Goal: Browse casually: Explore the website without a specific task or goal

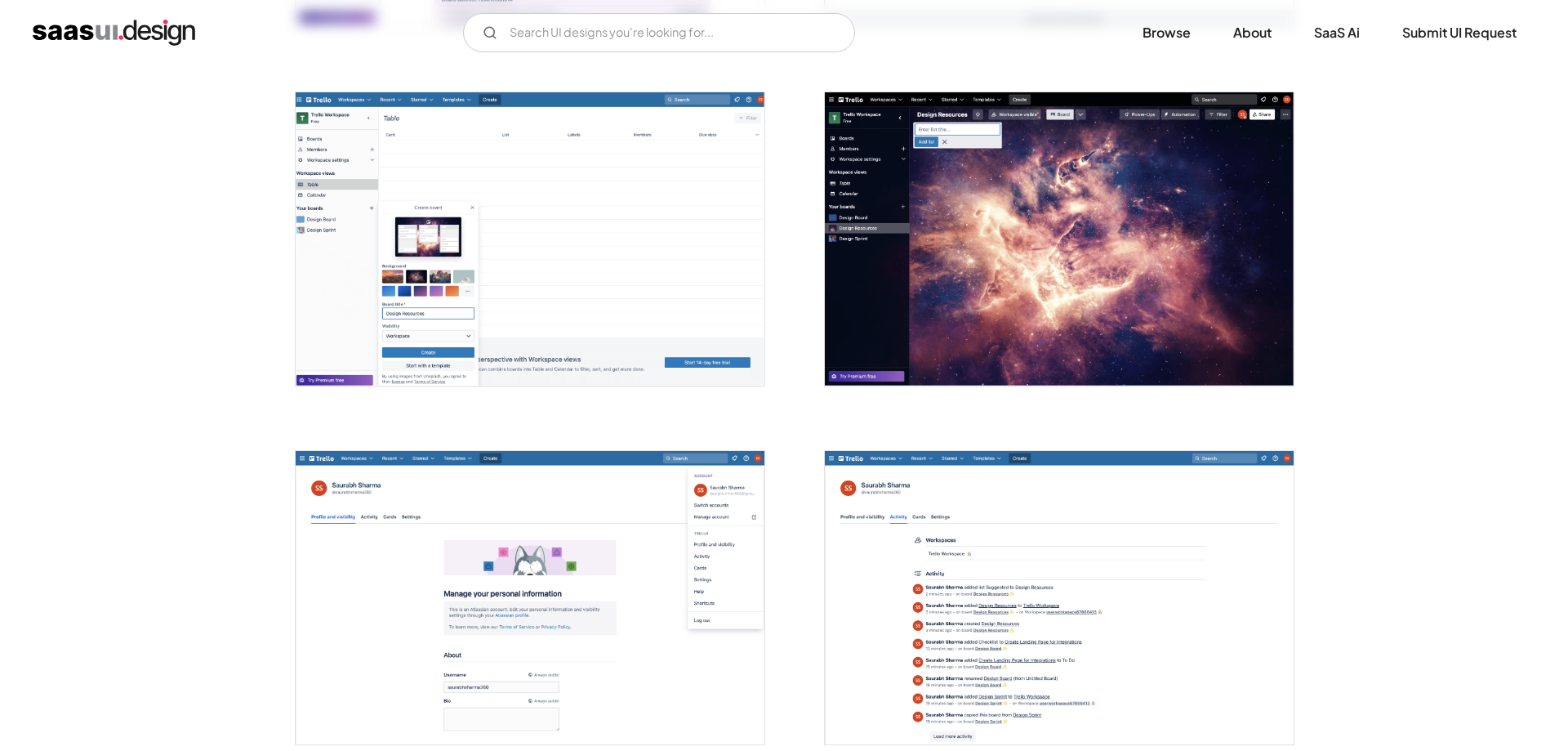
scroll to position [3483, 0]
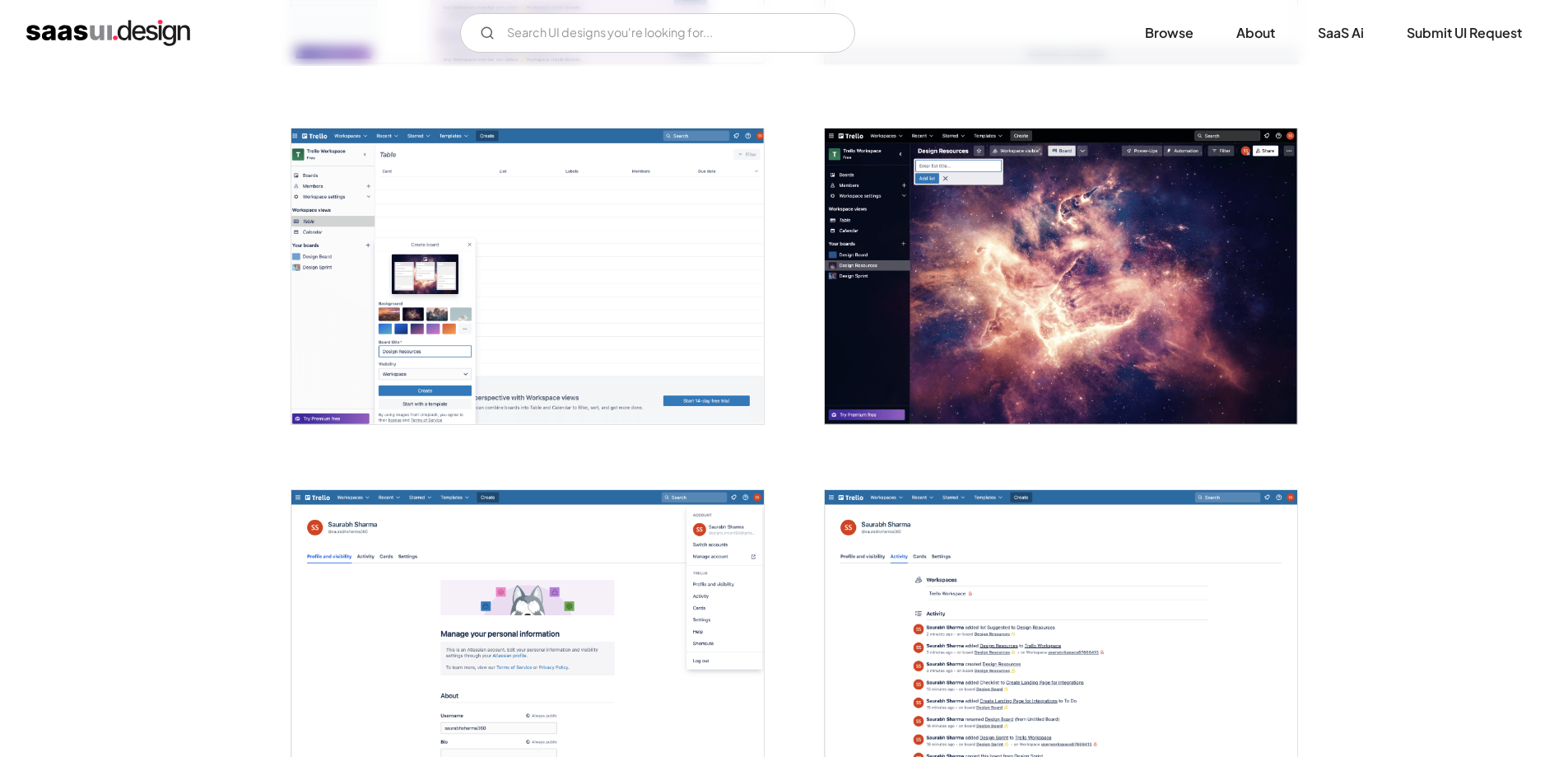
click at [521, 307] on img "open lightbox" at bounding box center [528, 276] width 472 height 295
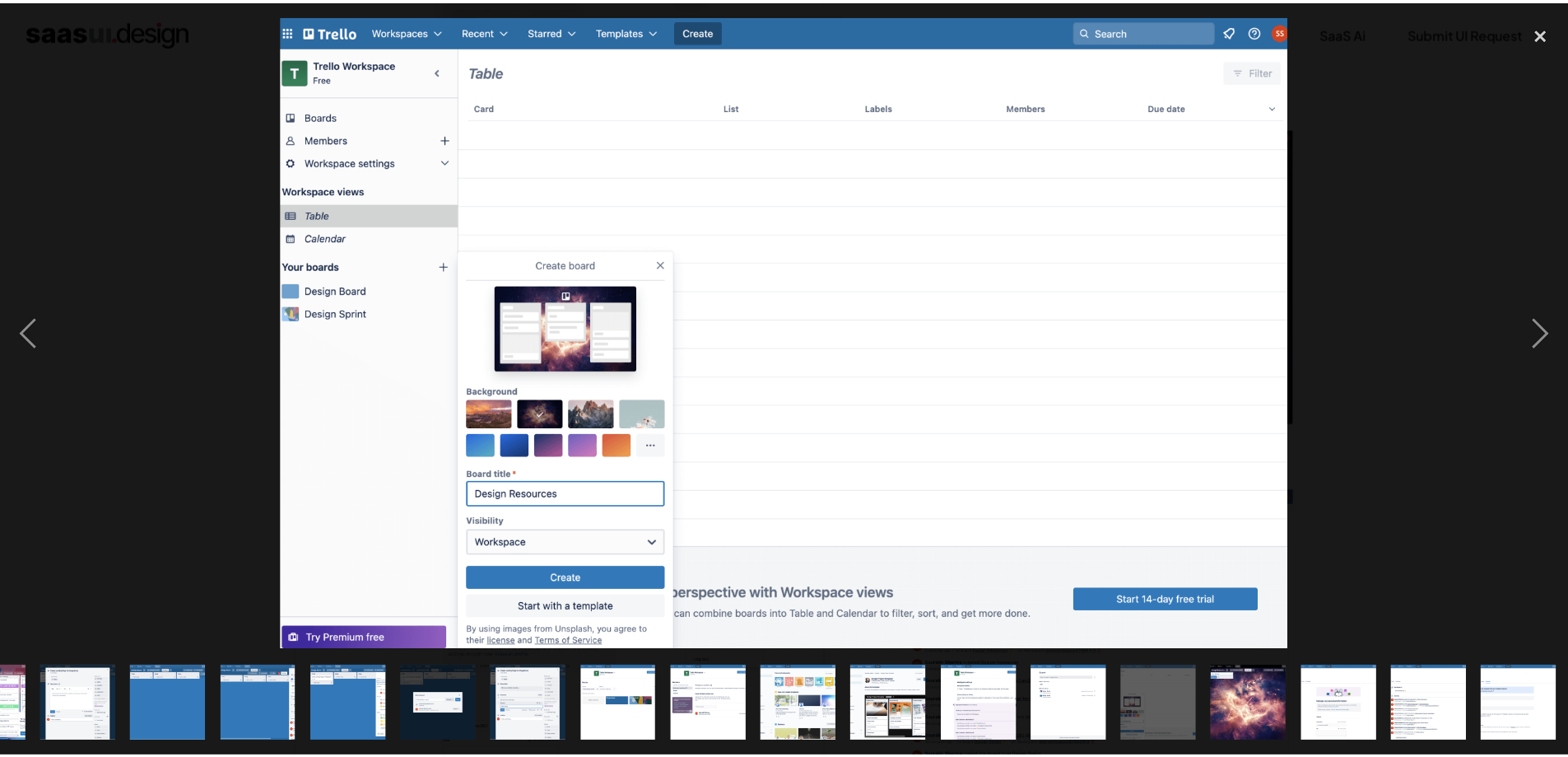
scroll to position [0, 521]
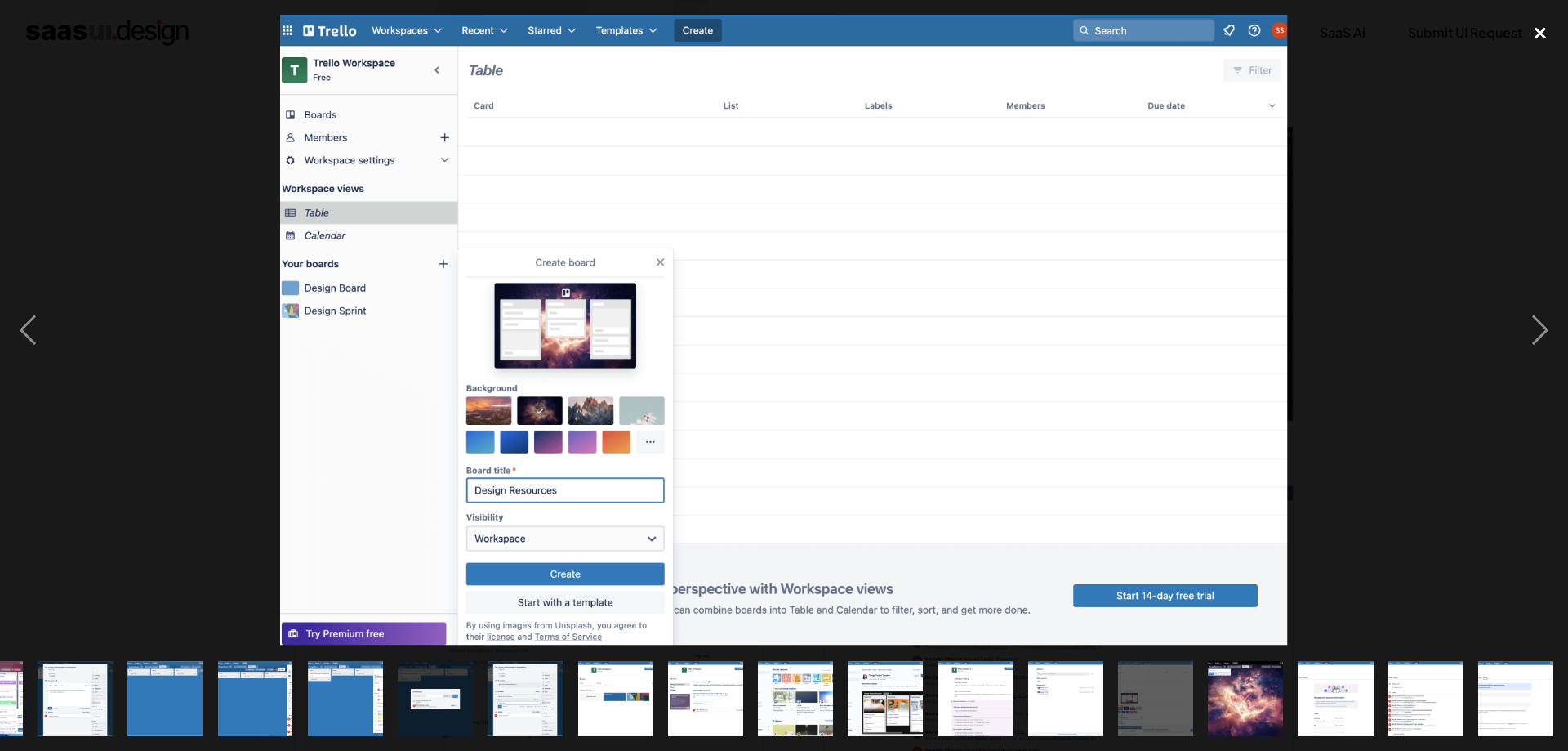
click at [1544, 34] on div "close lightbox" at bounding box center [1540, 33] width 55 height 36
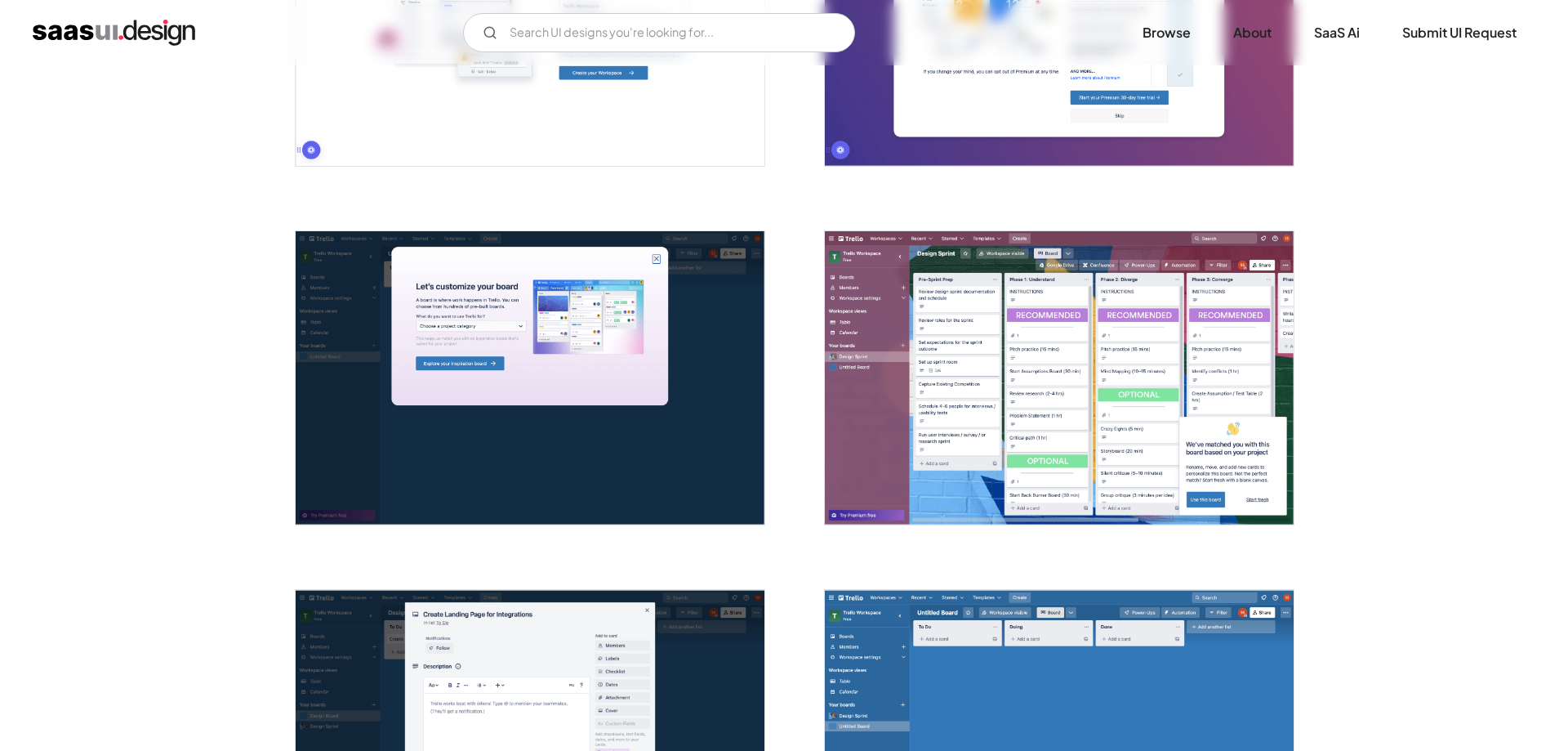
scroll to position [1114, 0]
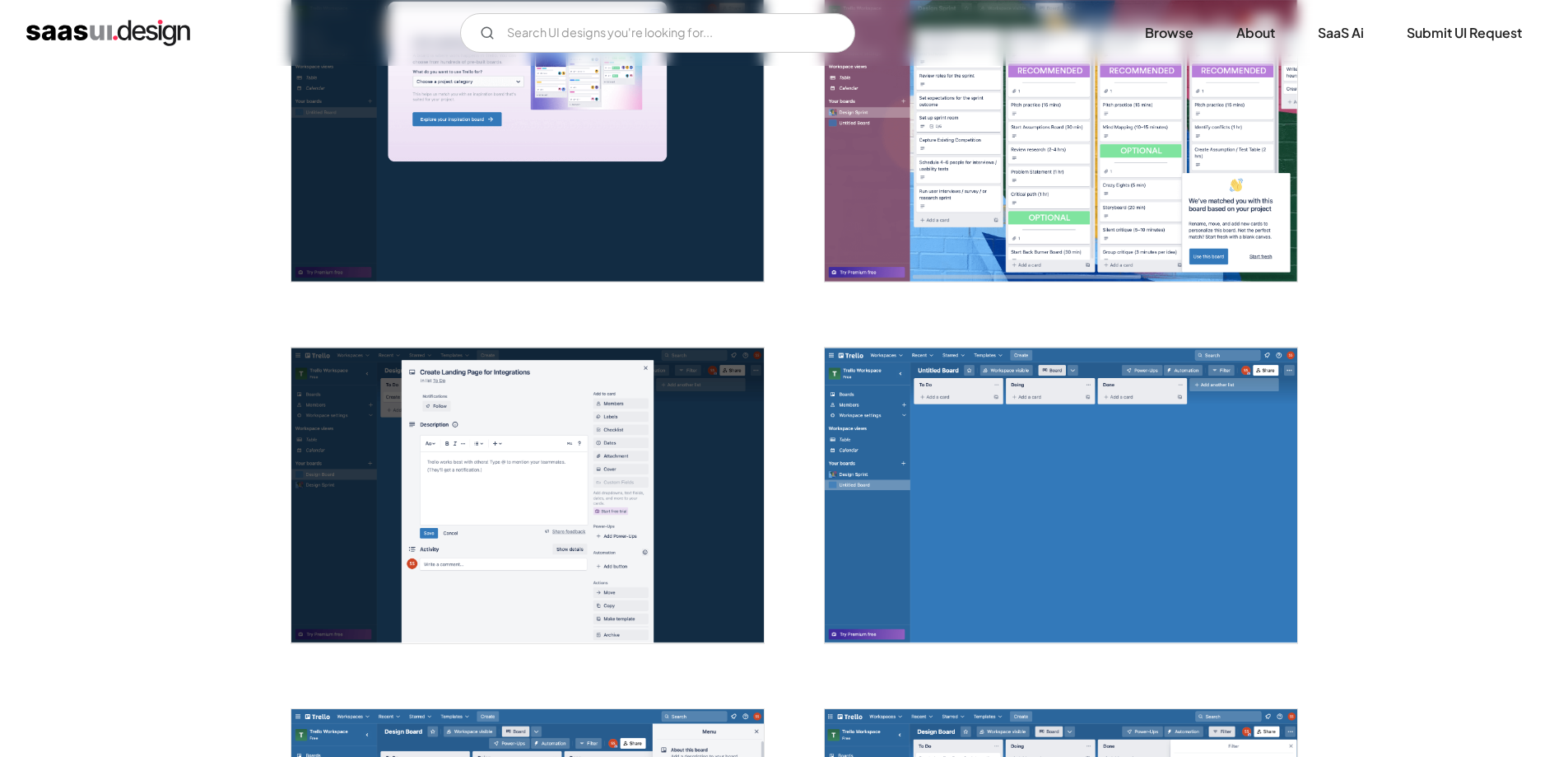
click at [476, 477] on img "open lightbox" at bounding box center [528, 495] width 472 height 295
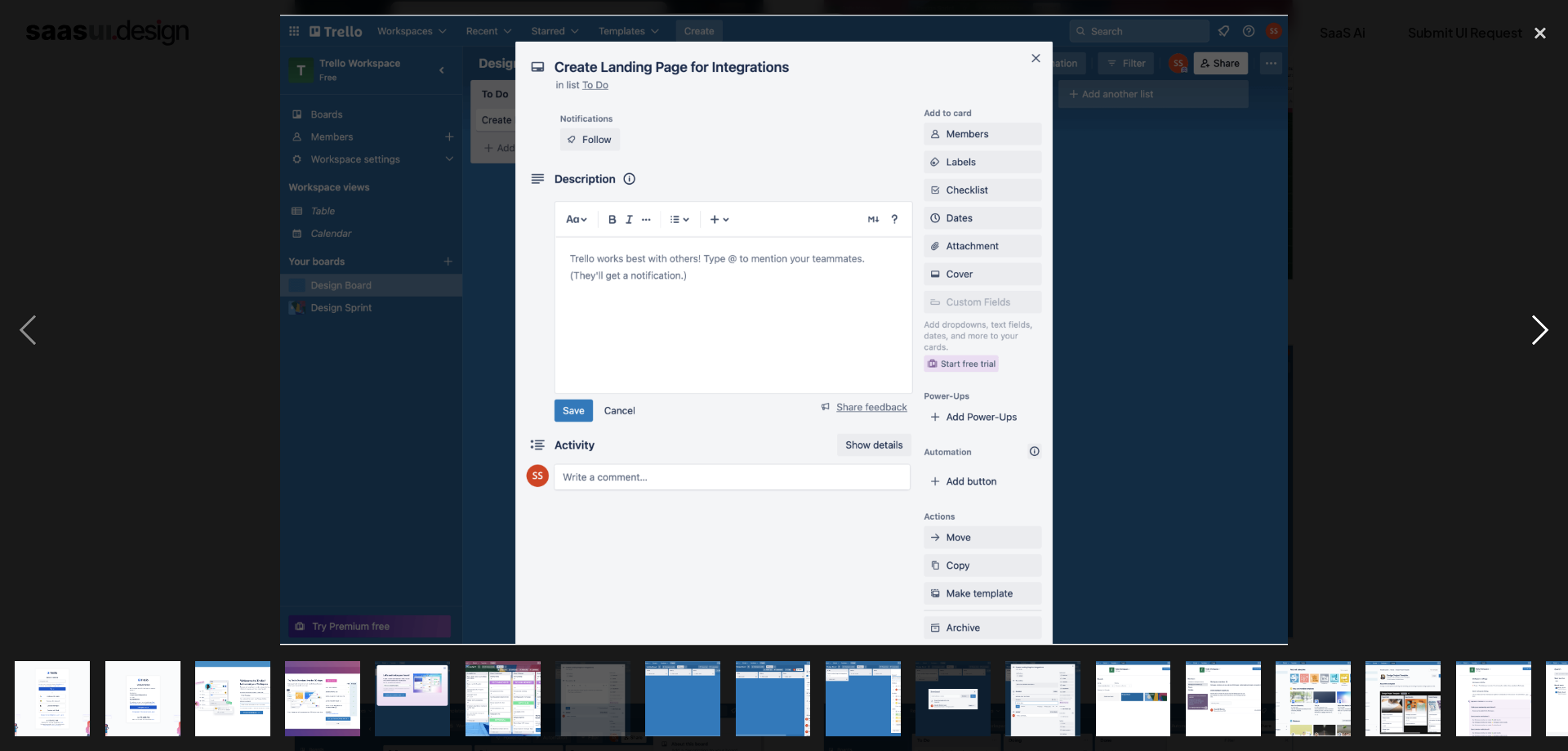
click at [1540, 335] on div "next image" at bounding box center [1540, 331] width 55 height 631
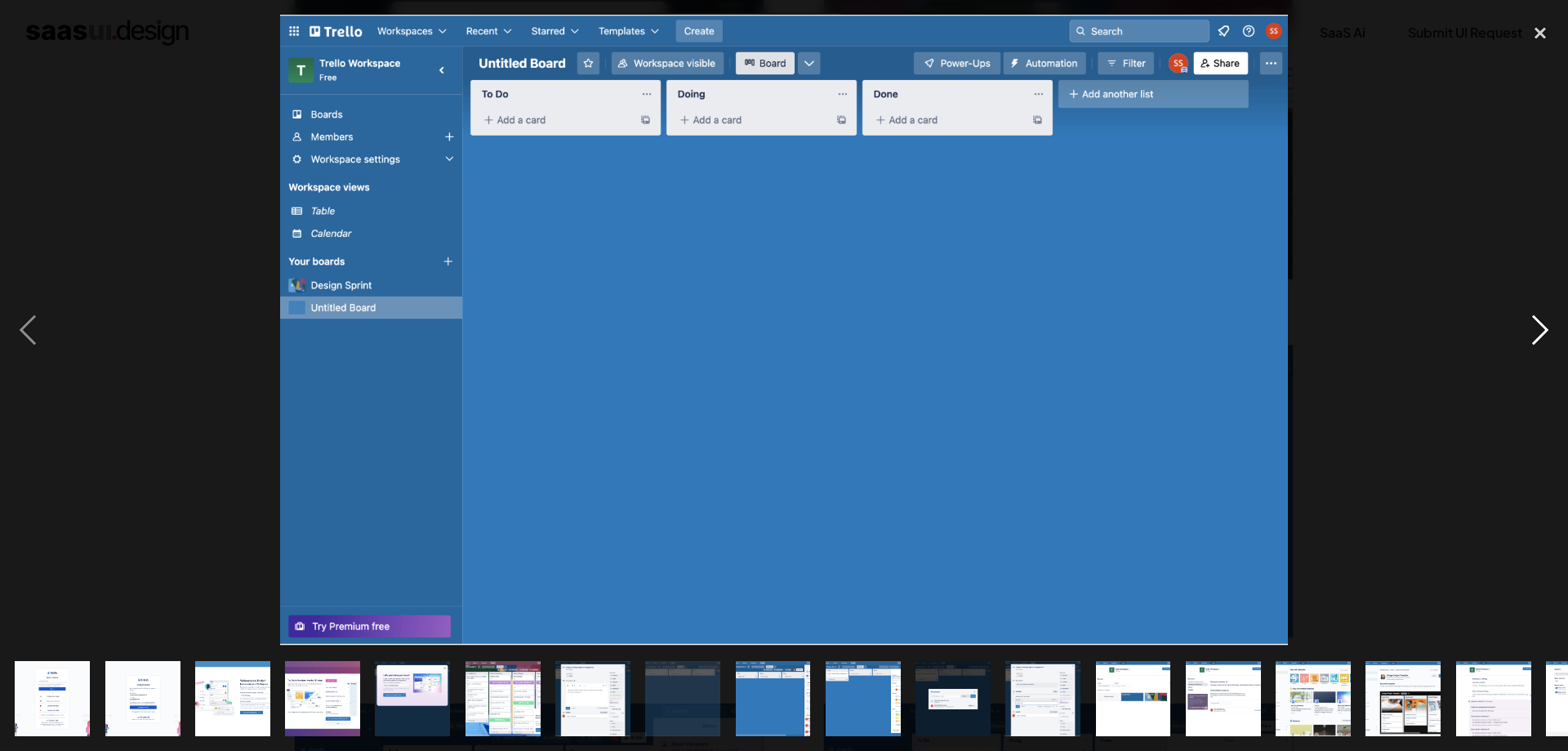
click at [1539, 335] on div "next image" at bounding box center [1540, 331] width 55 height 631
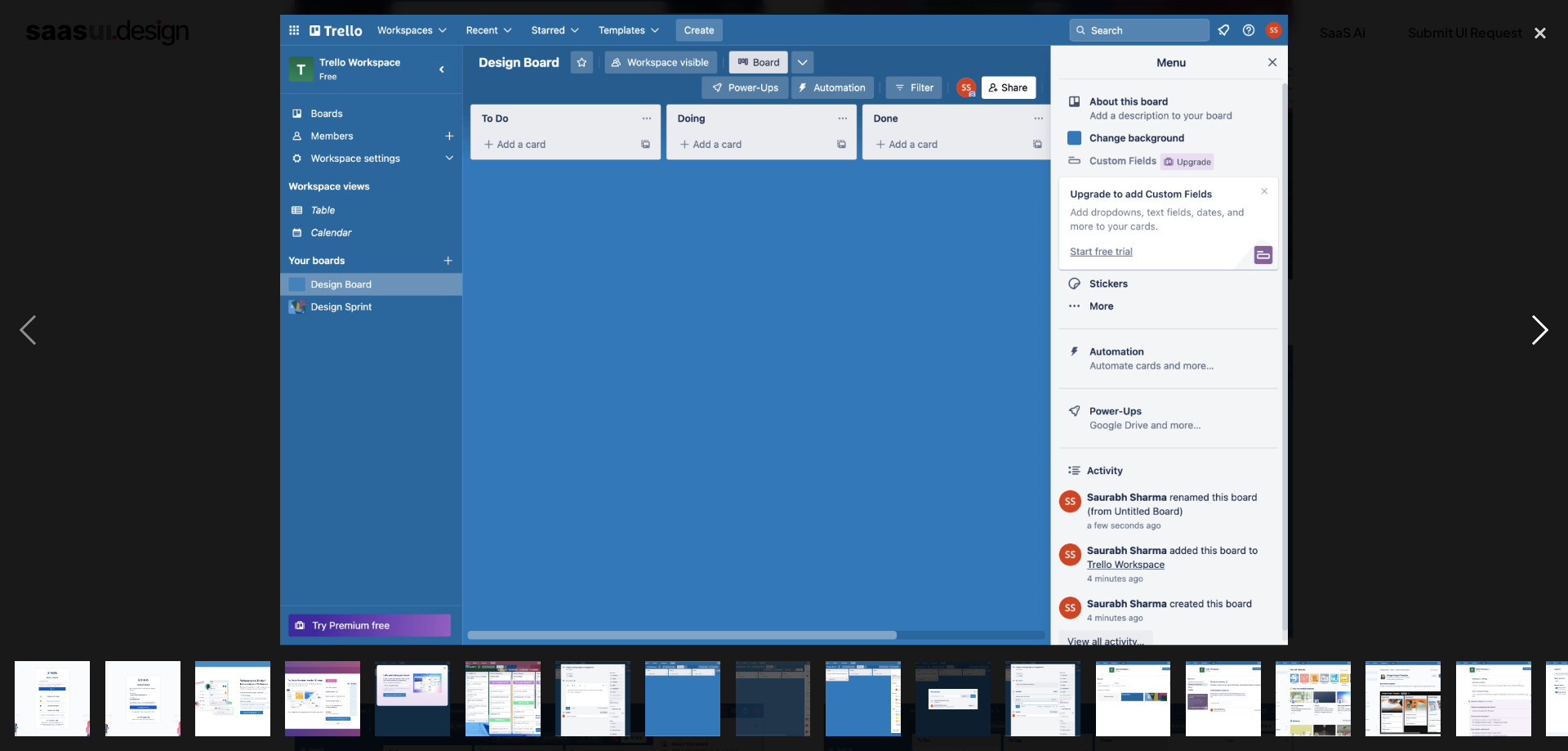
click at [1539, 335] on div "next image" at bounding box center [1540, 331] width 55 height 631
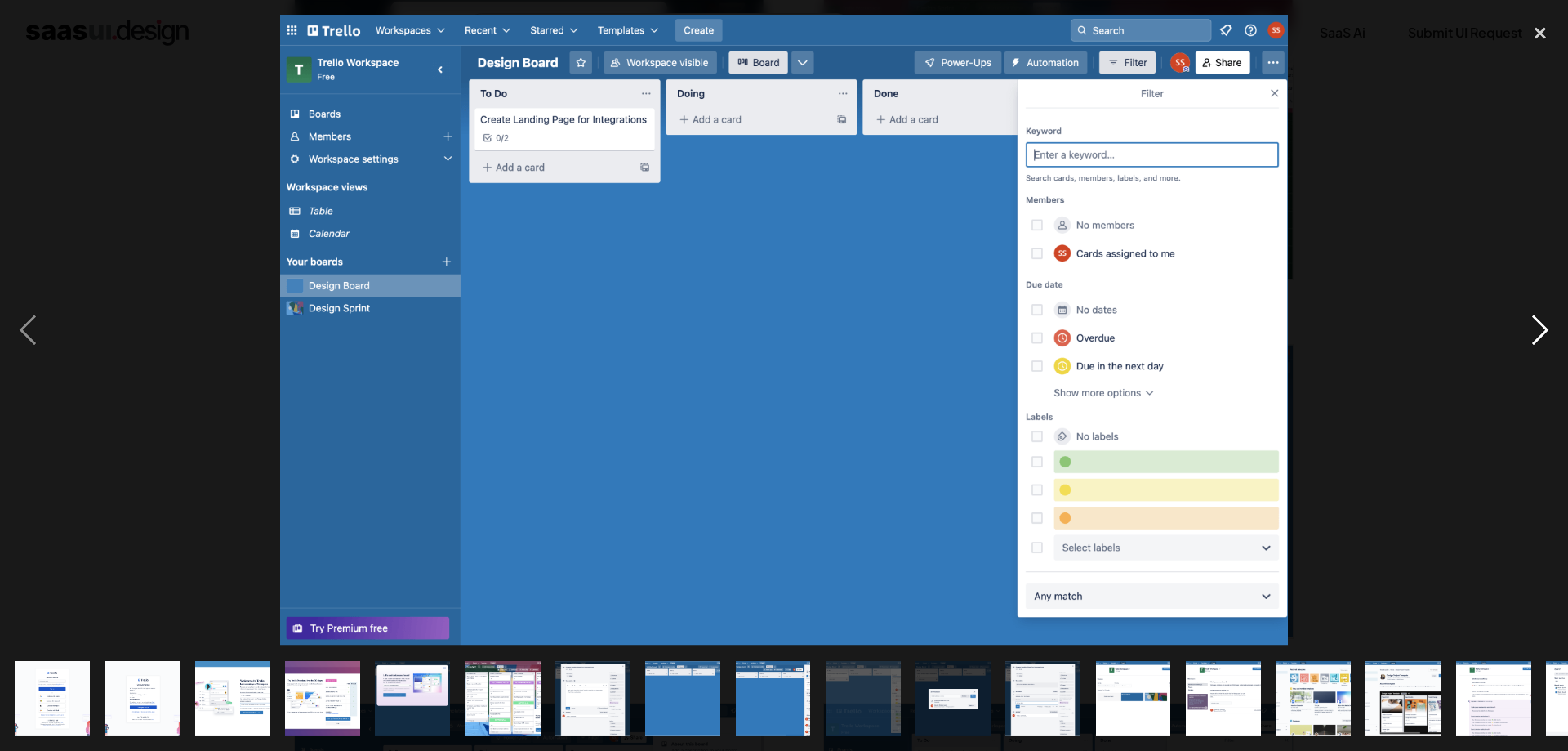
click at [1539, 335] on div "next image" at bounding box center [1540, 331] width 55 height 631
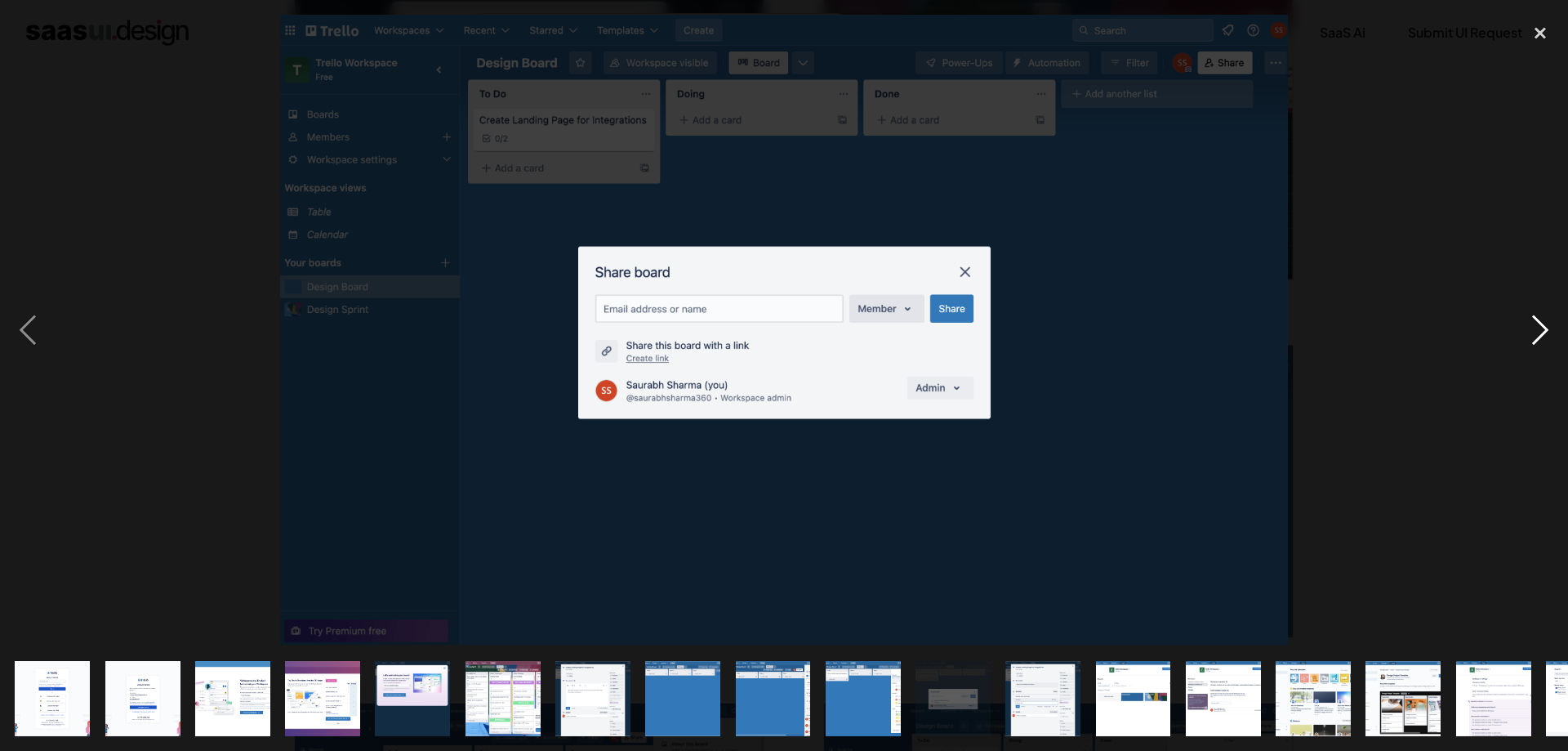
click at [1539, 335] on div "next image" at bounding box center [1540, 331] width 55 height 631
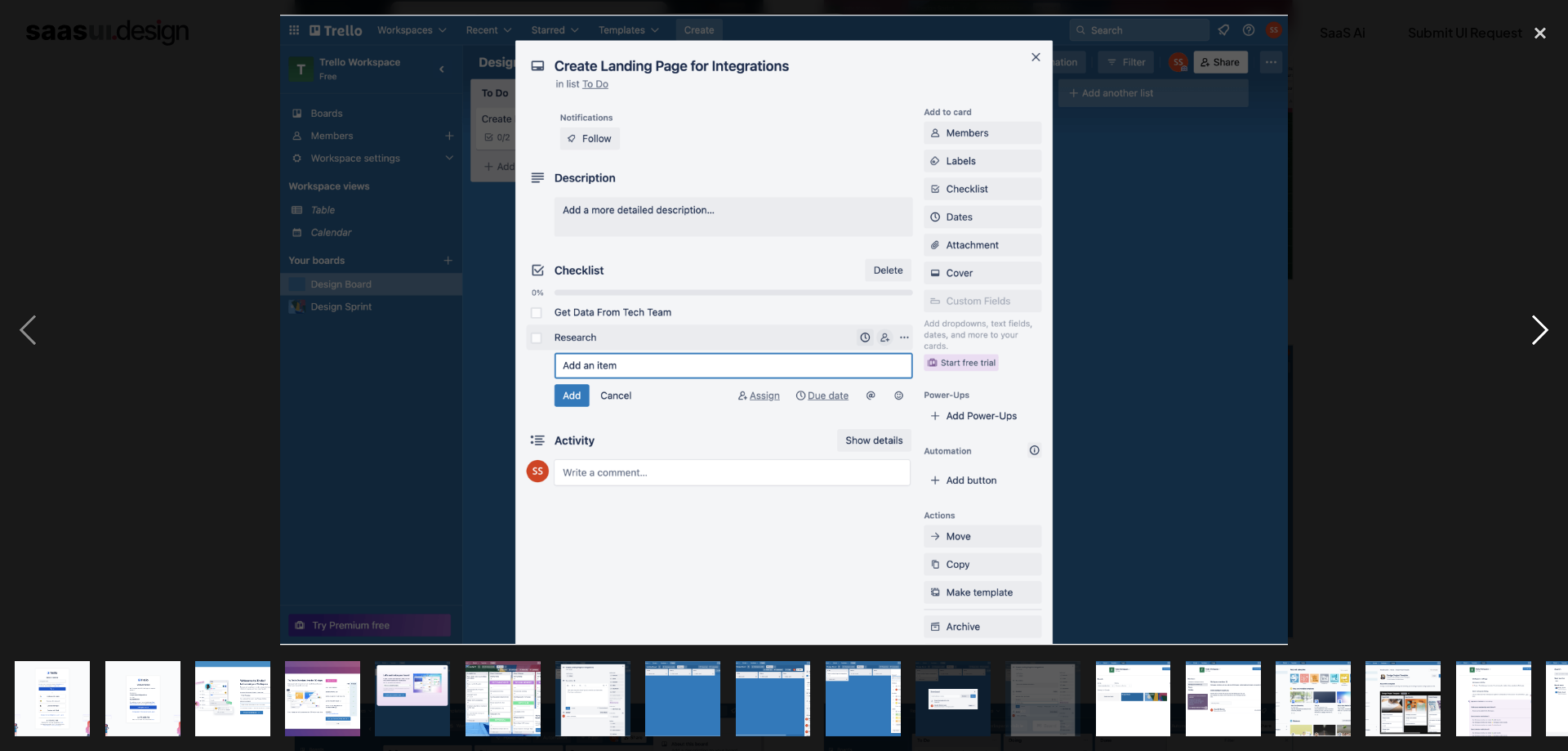
click at [1533, 335] on div "next image" at bounding box center [1540, 331] width 55 height 631
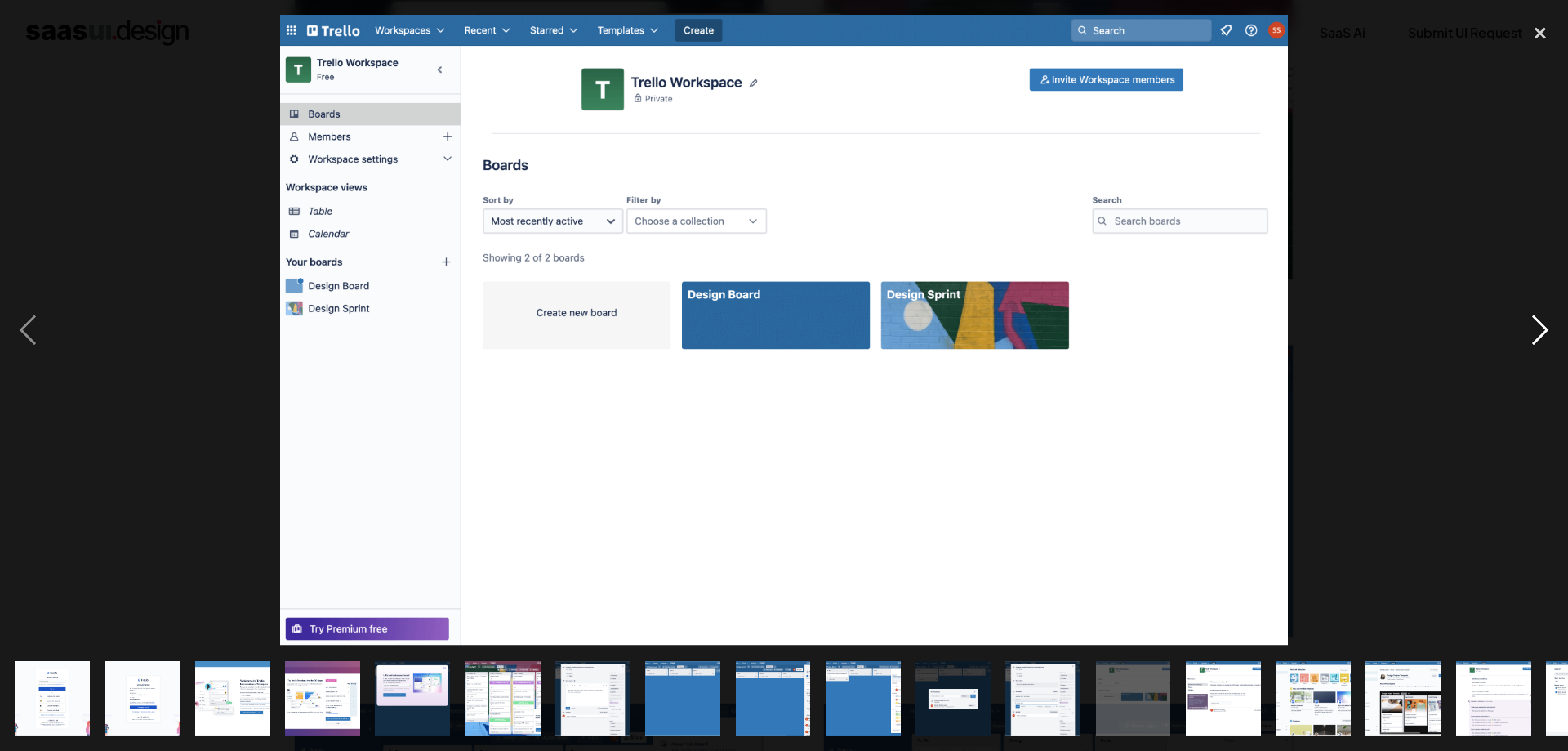
click at [1533, 335] on div "next image" at bounding box center [1540, 331] width 55 height 631
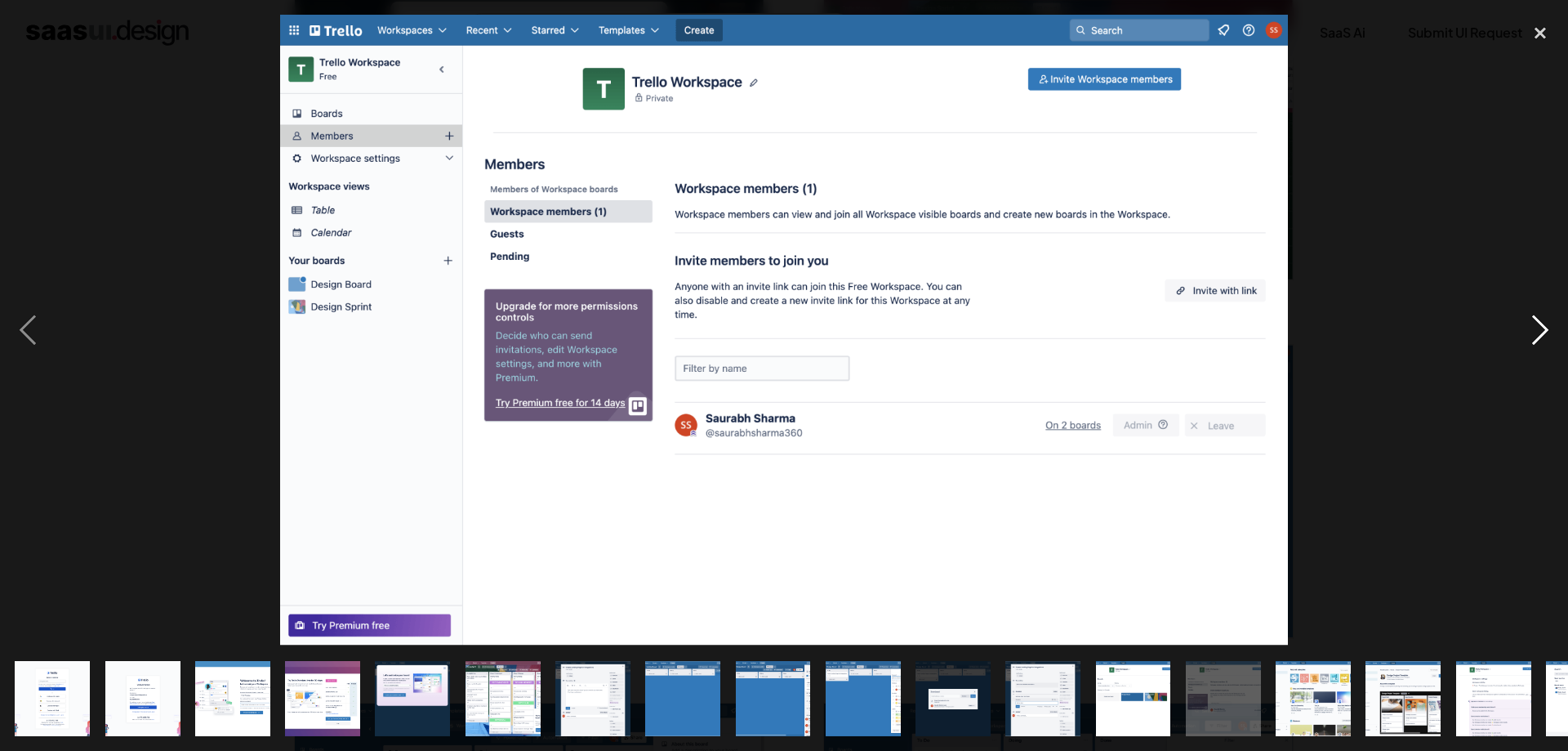
click at [1533, 335] on div "next image" at bounding box center [1540, 331] width 55 height 631
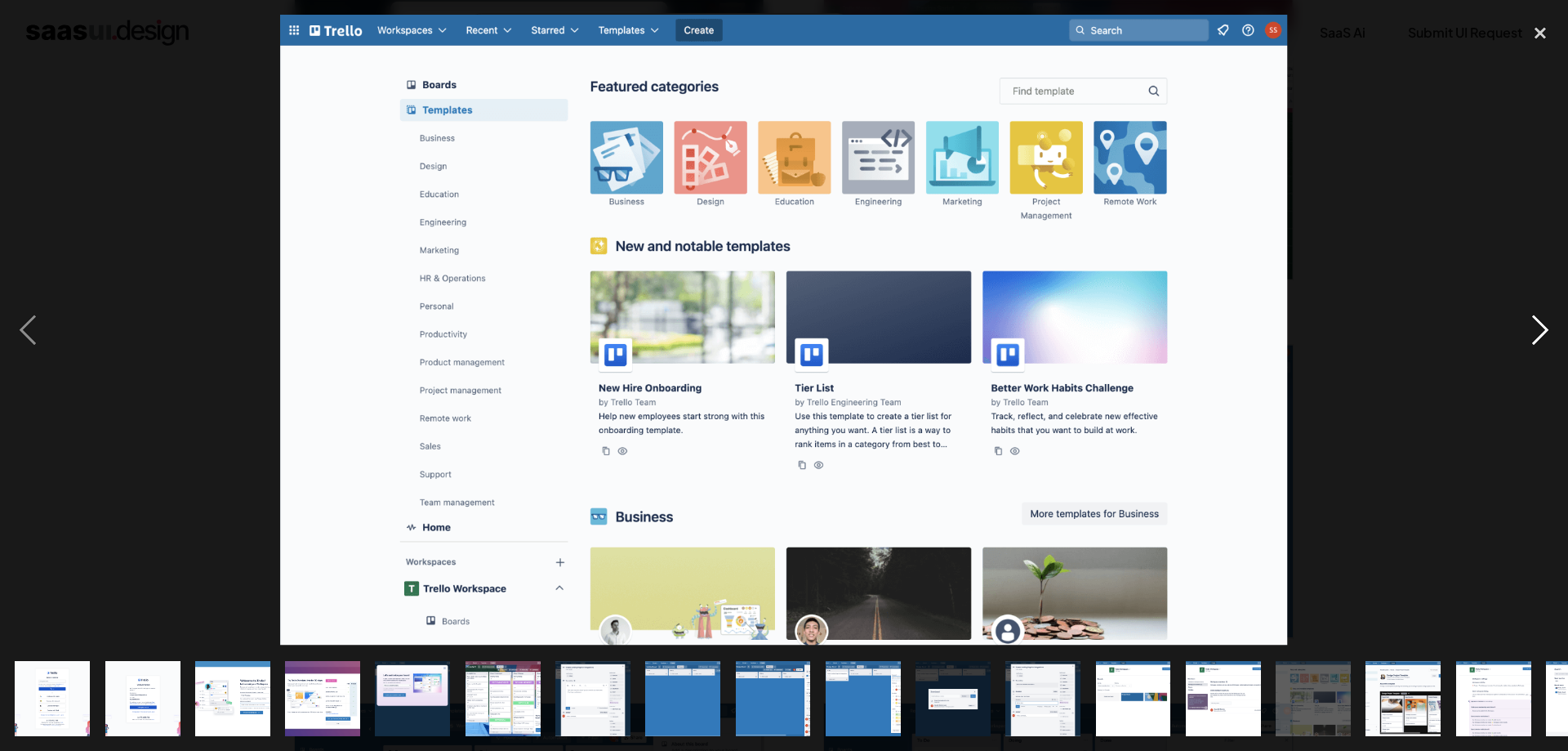
click at [1533, 335] on div "next image" at bounding box center [1540, 331] width 55 height 631
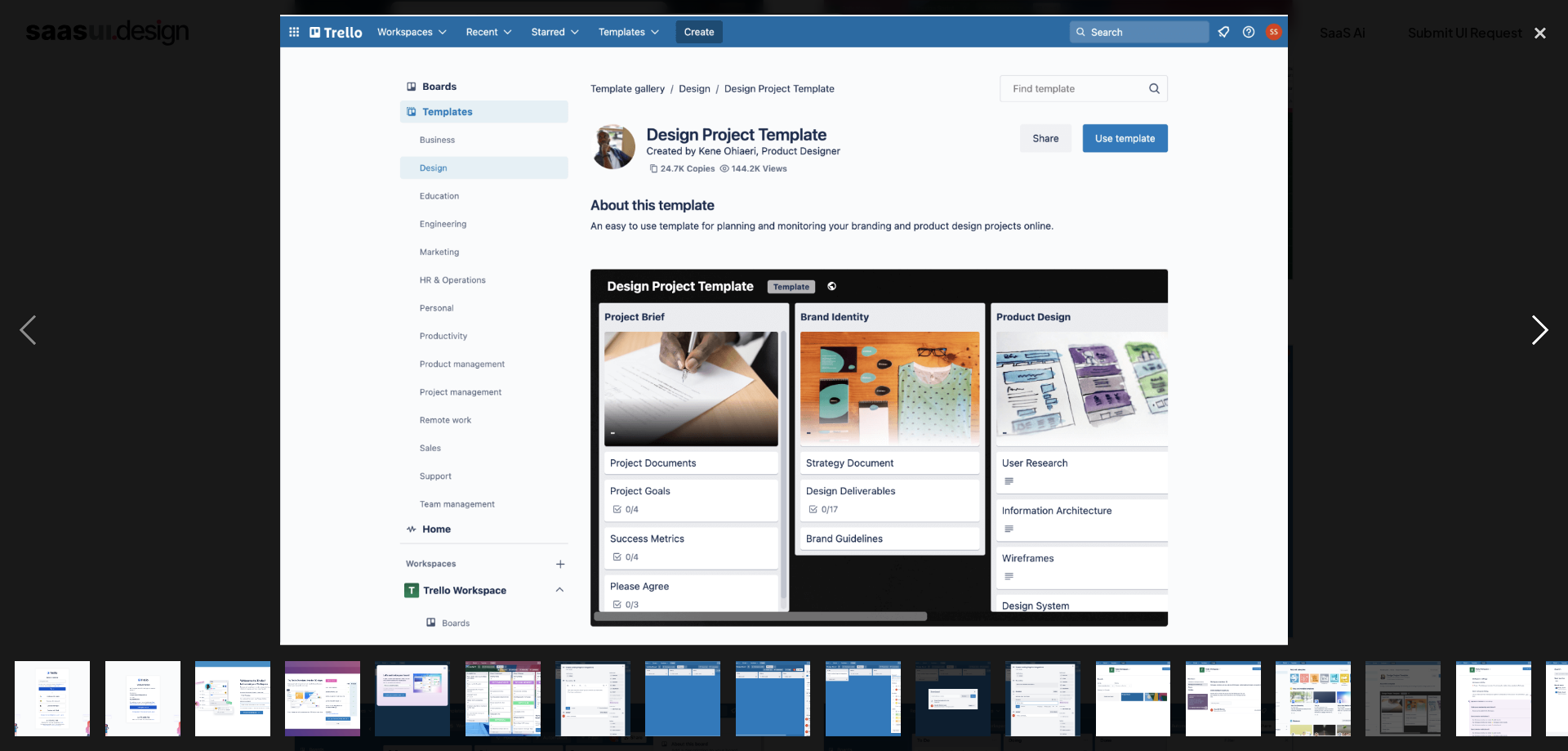
click at [1533, 335] on div "next image" at bounding box center [1540, 331] width 55 height 631
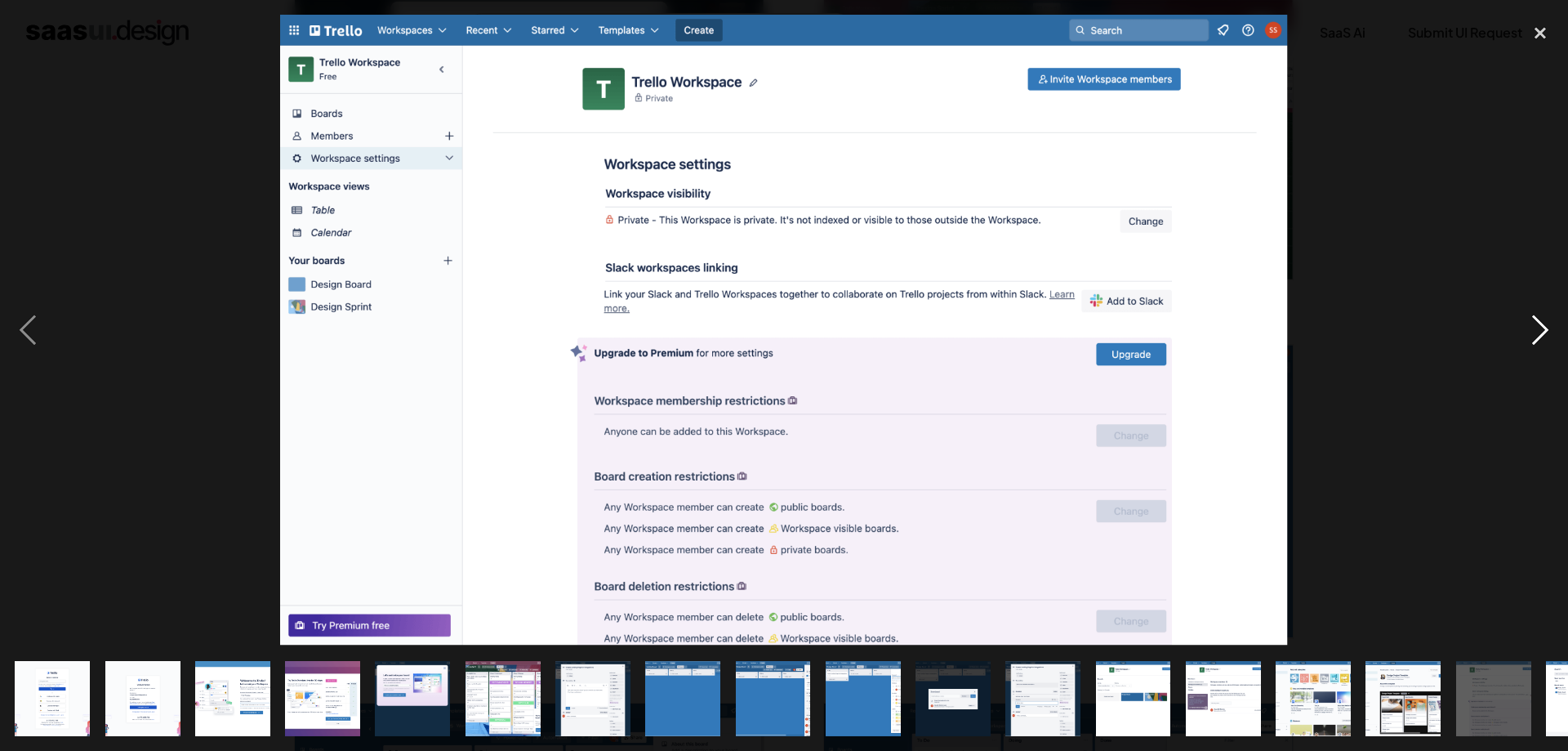
click at [1533, 335] on div "next image" at bounding box center [1540, 331] width 55 height 631
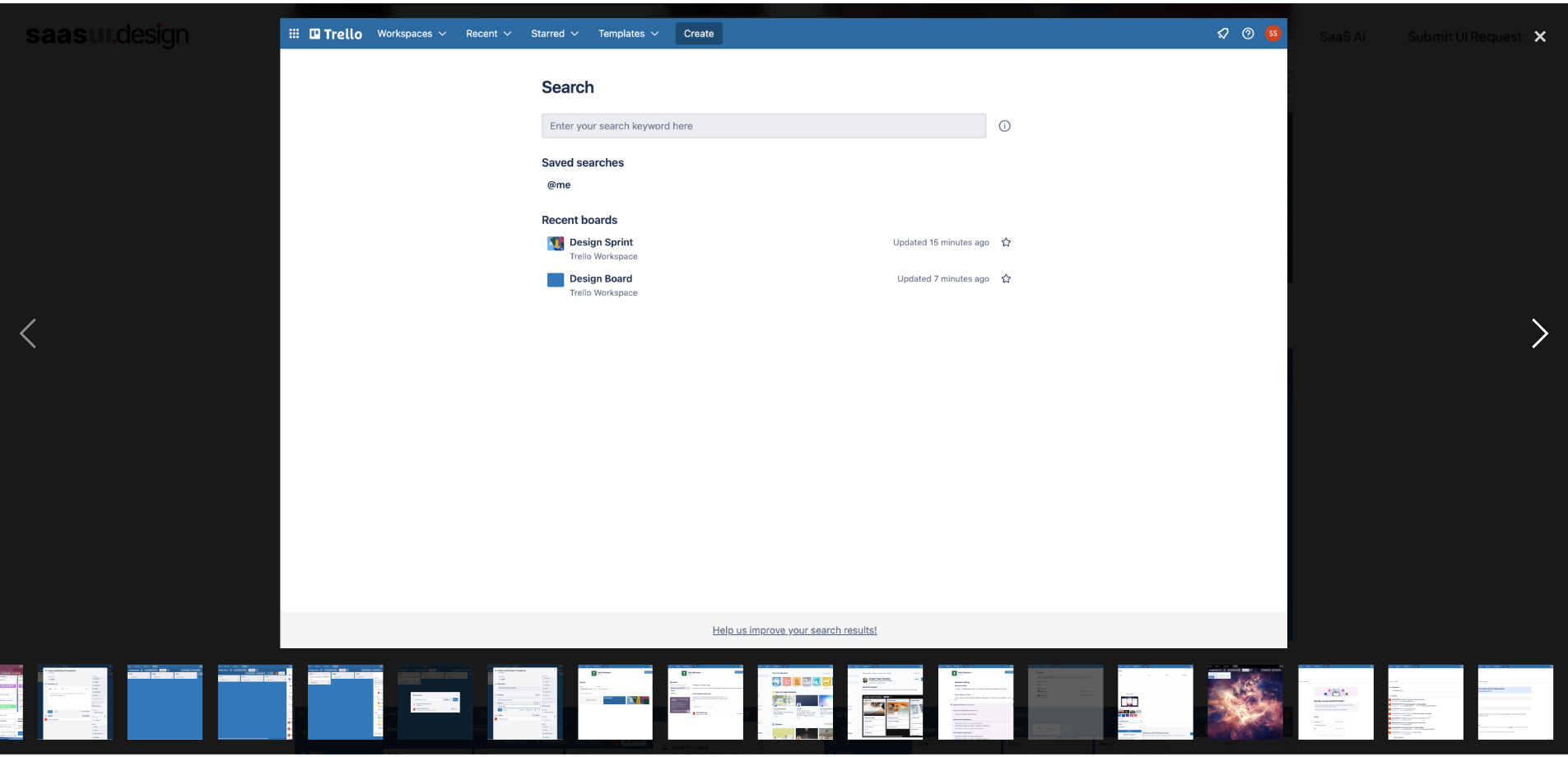
scroll to position [0, 521]
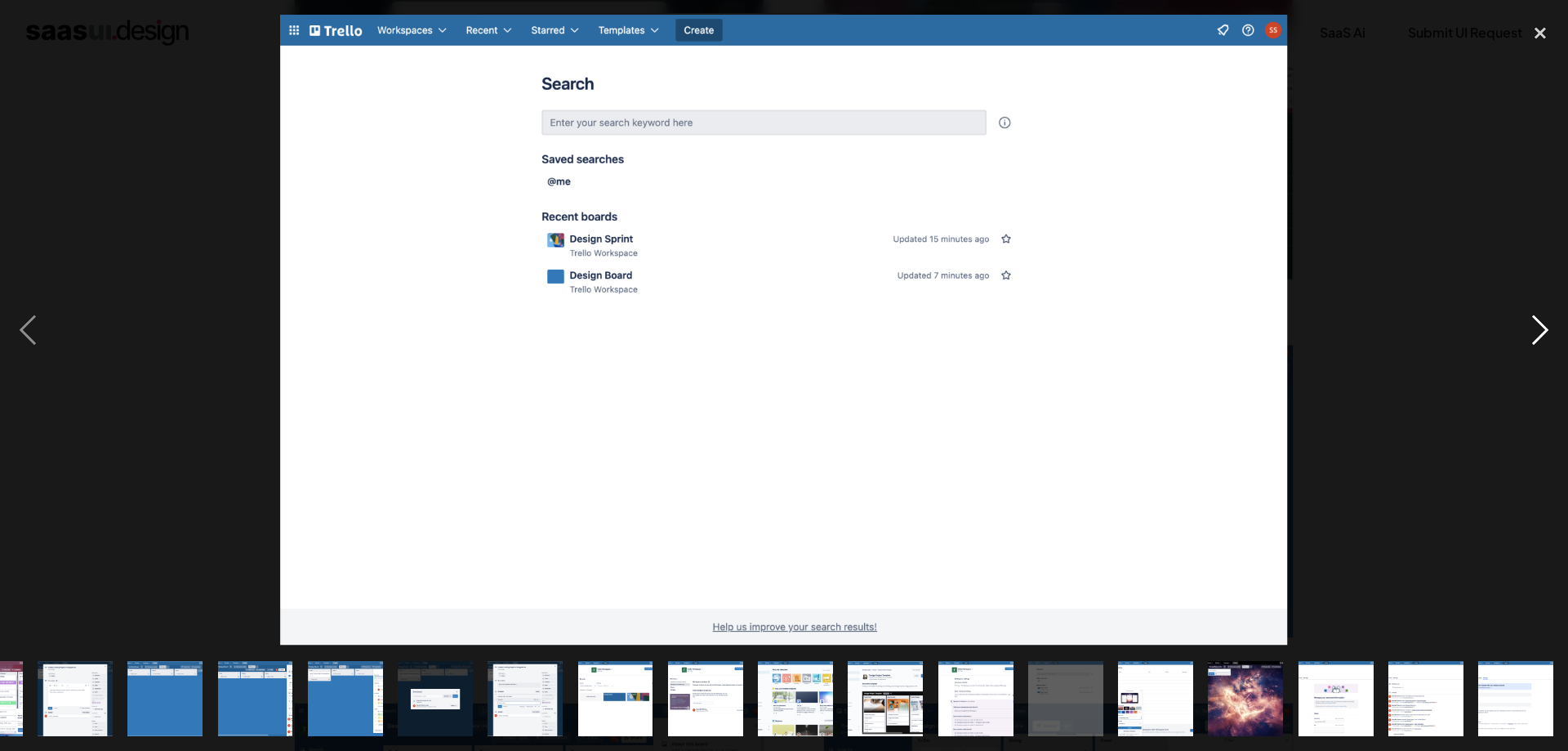
click at [1533, 335] on div "next image" at bounding box center [1540, 331] width 55 height 631
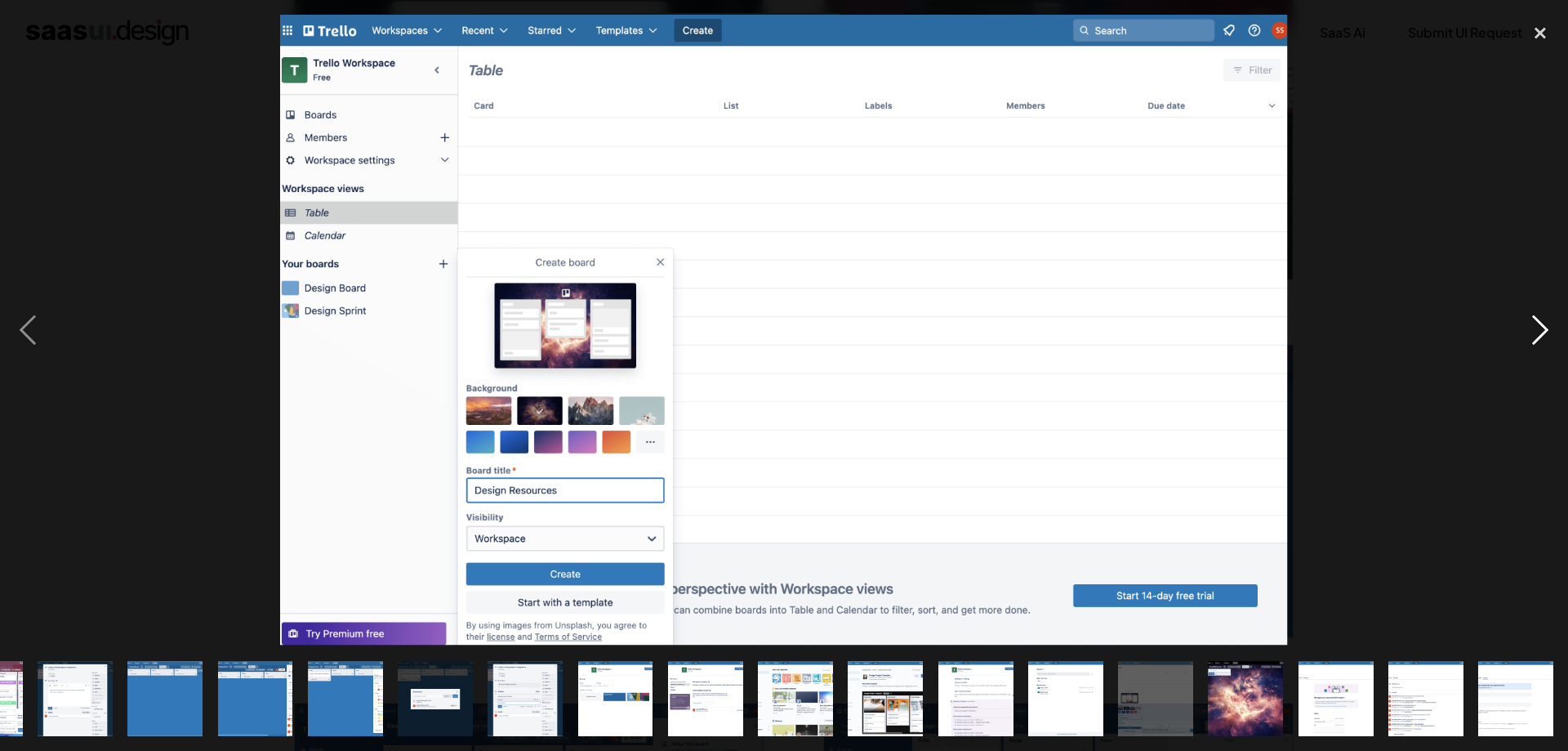
click at [1533, 335] on div "next image" at bounding box center [1540, 331] width 55 height 631
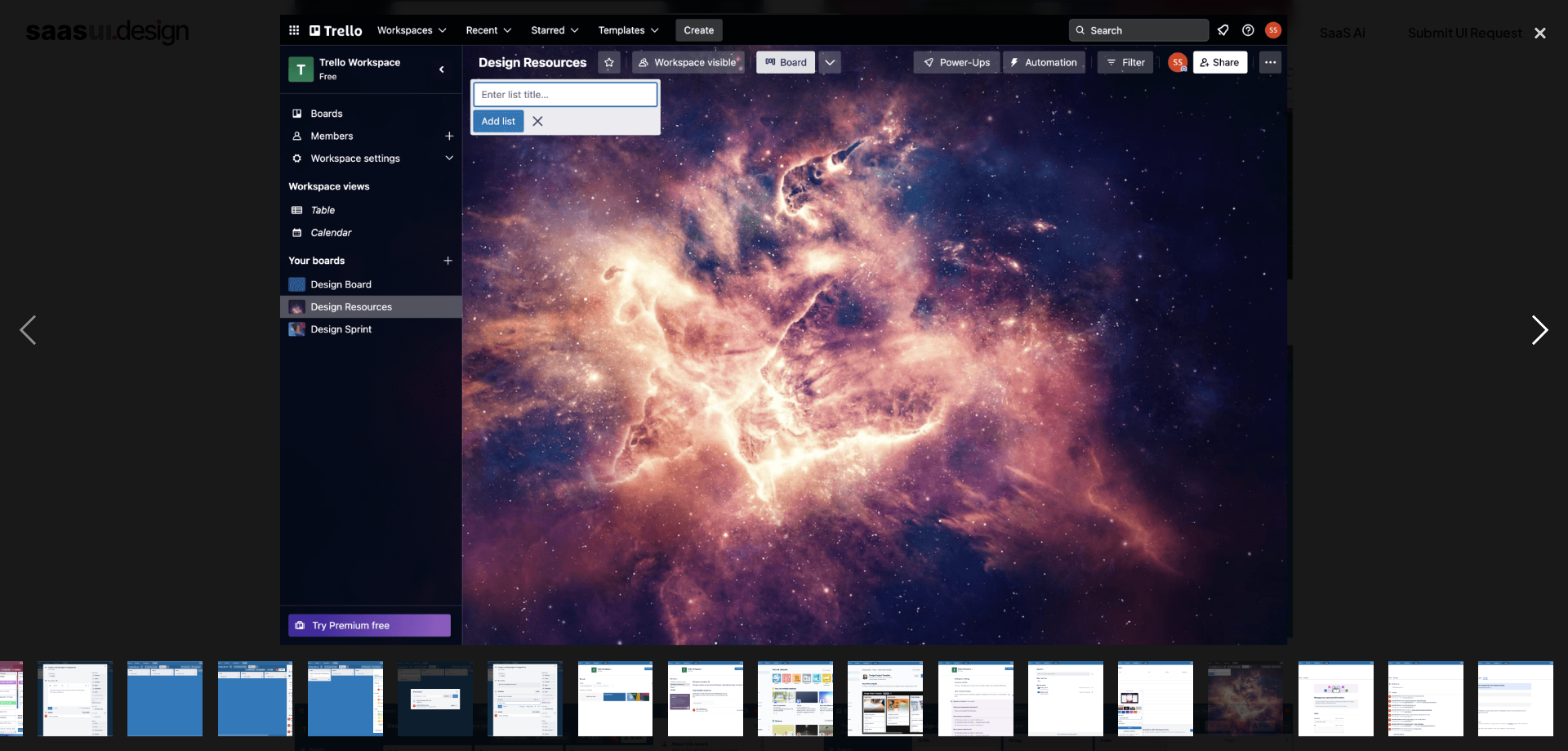
click at [1533, 335] on div "next image" at bounding box center [1540, 331] width 55 height 631
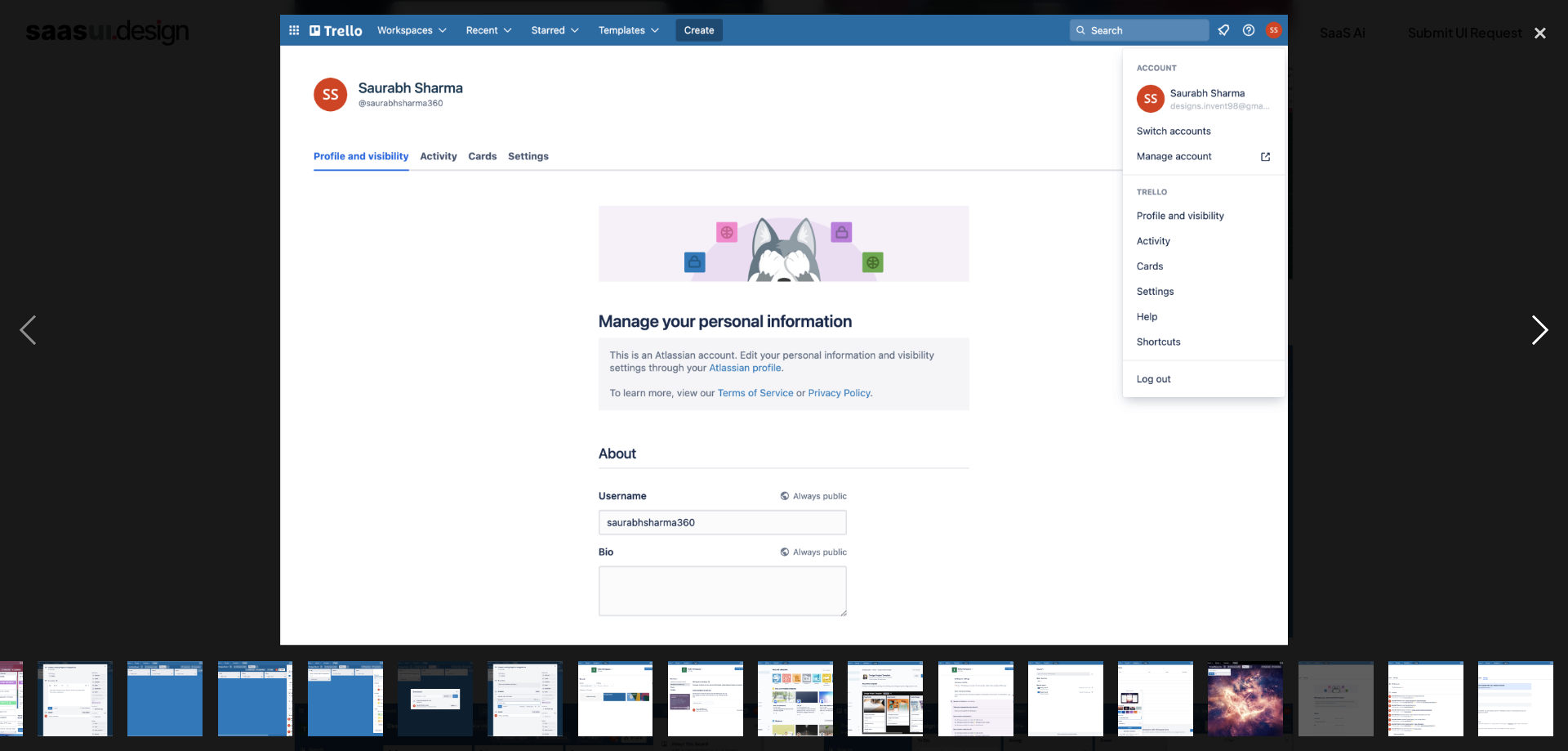
click at [1533, 335] on div "next image" at bounding box center [1540, 331] width 55 height 631
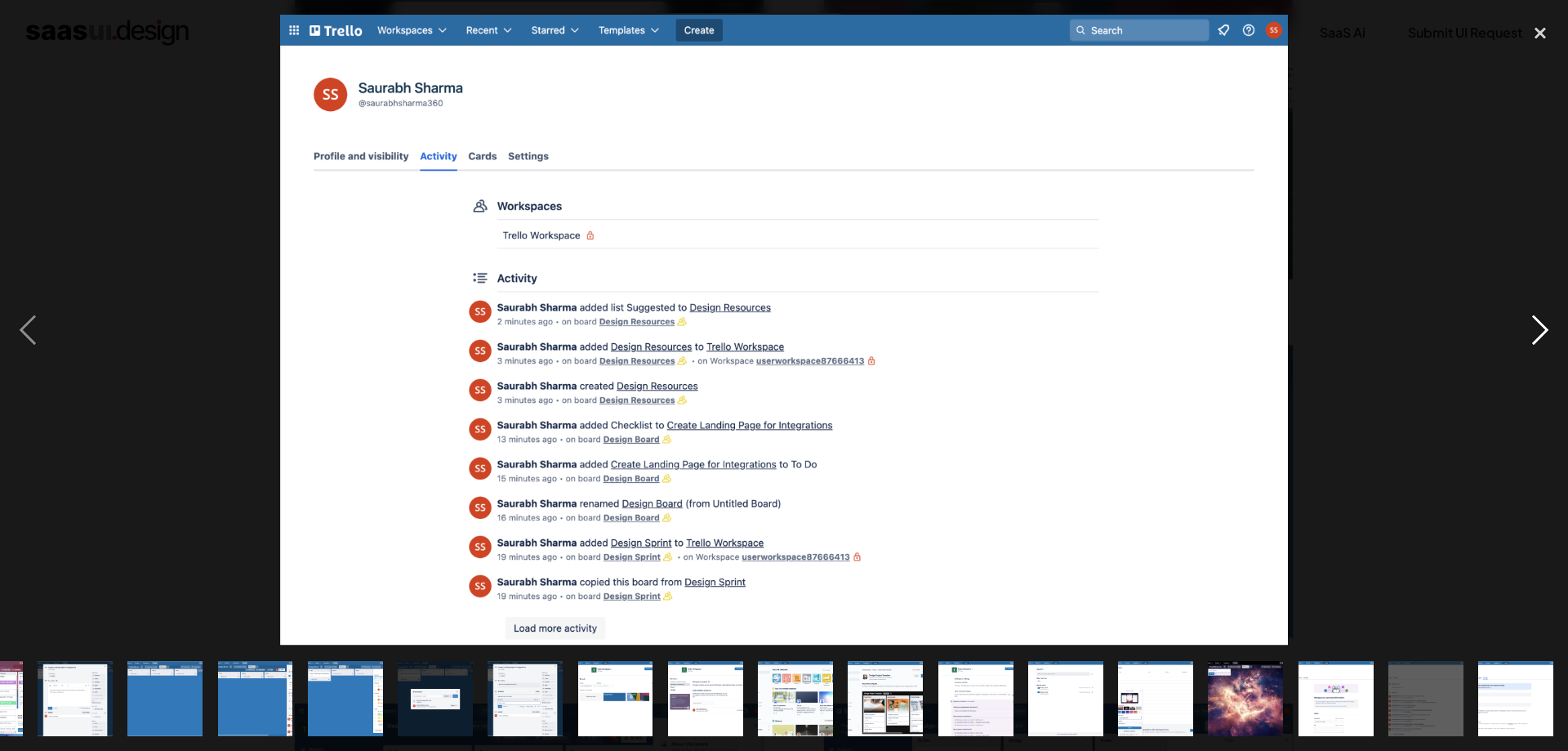
click at [1533, 335] on div "next image" at bounding box center [1540, 331] width 55 height 631
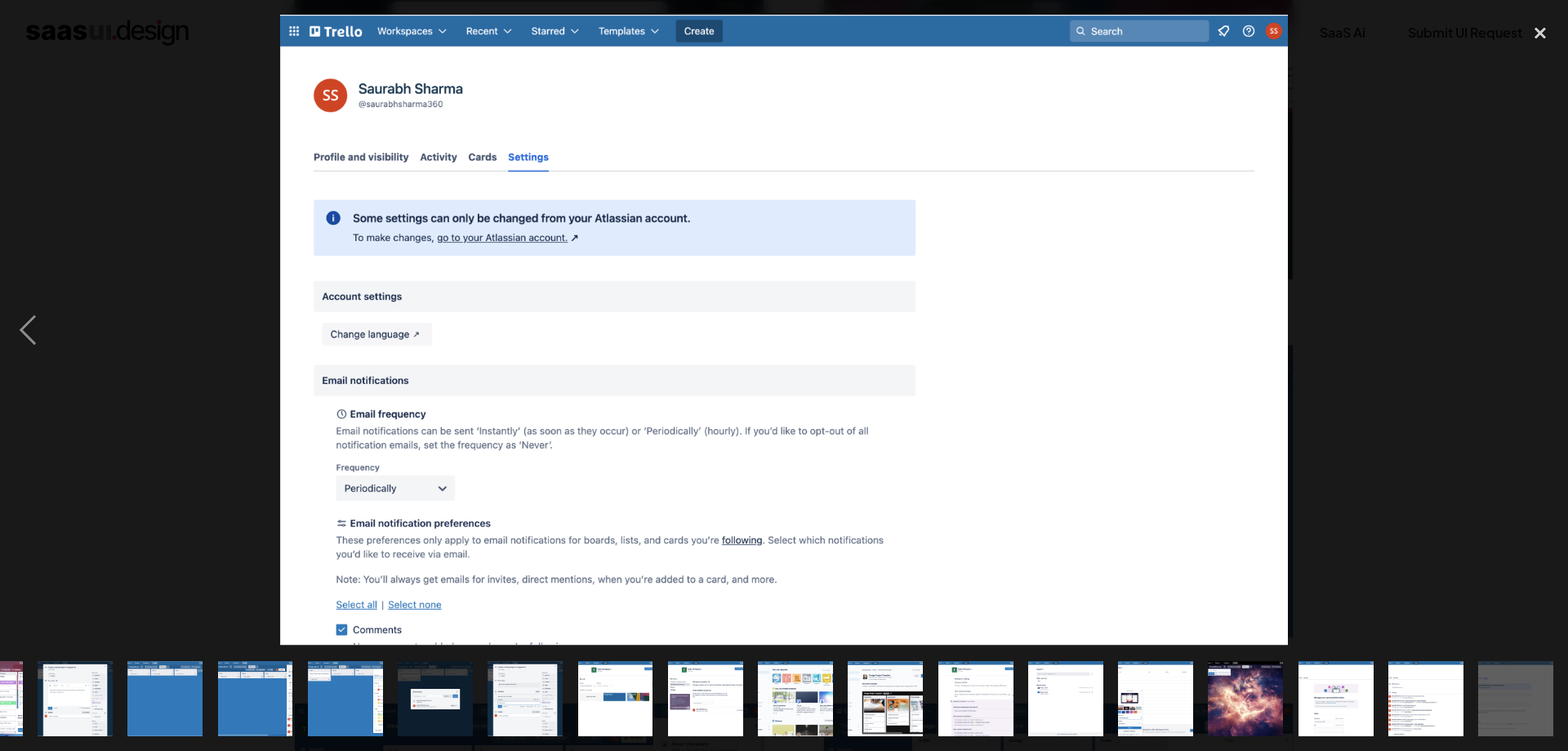
click at [1533, 335] on div "next image" at bounding box center [1540, 331] width 55 height 631
click at [1540, 32] on div "close lightbox" at bounding box center [1540, 33] width 55 height 36
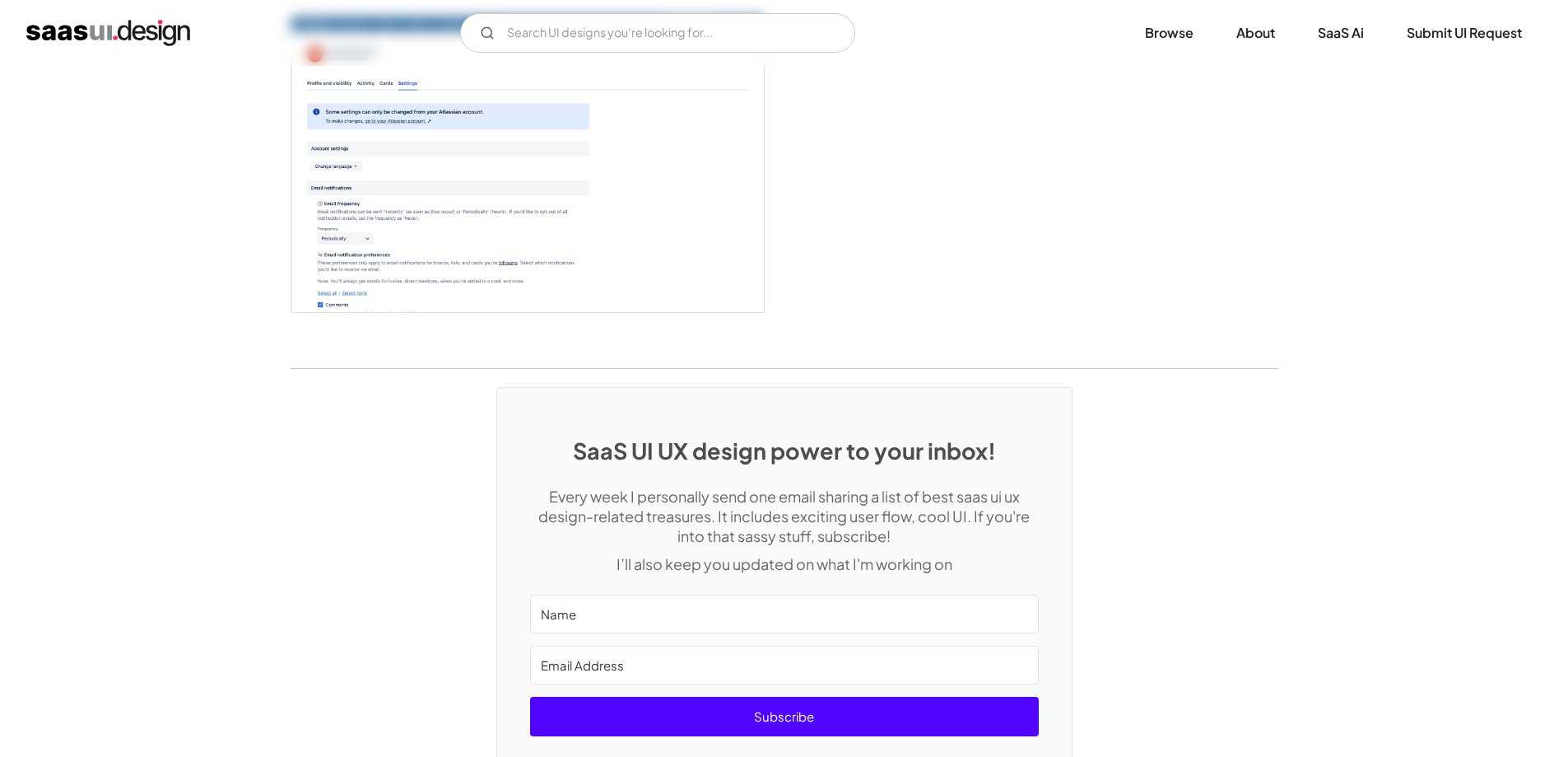
scroll to position [4499, 0]
